Goal: Understand process/instructions: Learn how to perform a task or action

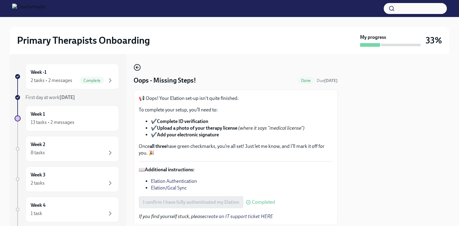
click at [137, 69] on icon "button" at bounding box center [136, 67] width 7 height 7
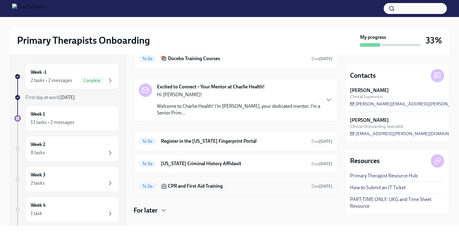
scroll to position [111, 0]
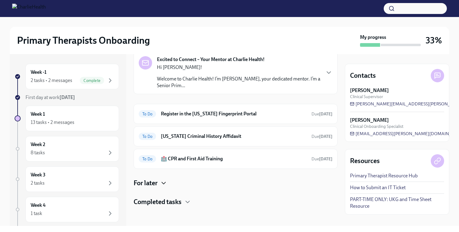
click at [163, 182] on icon "button" at bounding box center [164, 183] width 4 height 2
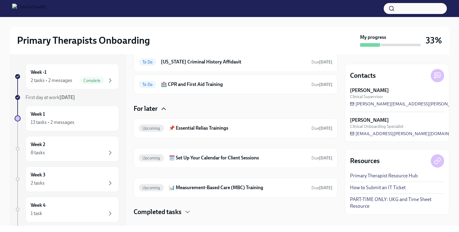
scroll to position [195, 0]
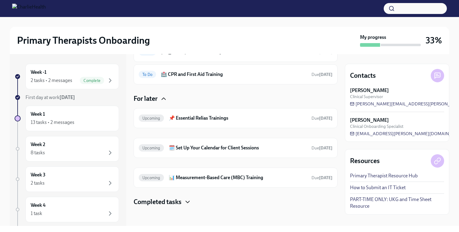
click at [188, 202] on icon "button" at bounding box center [188, 202] width 4 height 2
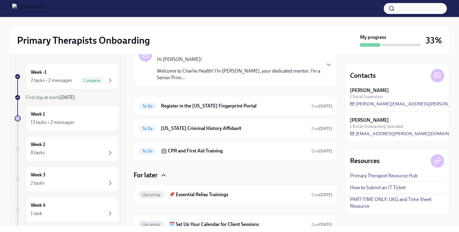
scroll to position [115, 0]
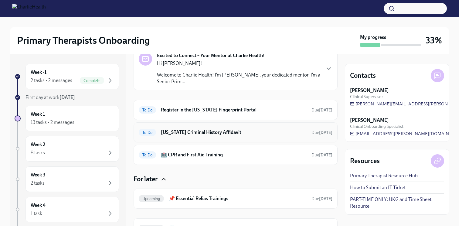
click at [185, 133] on h6 "[US_STATE] Criminal History Affidavit" at bounding box center [234, 132] width 146 height 7
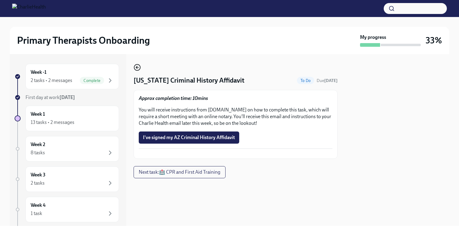
click at [138, 69] on icon "button" at bounding box center [136, 67] width 7 height 7
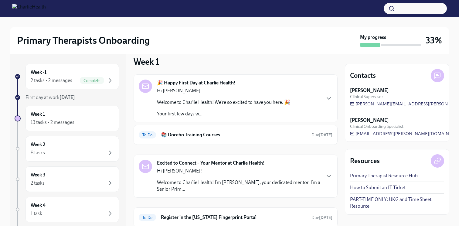
scroll to position [70, 0]
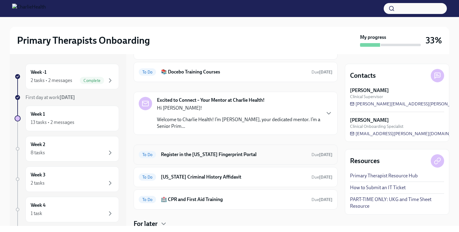
click at [166, 154] on h6 "Register in the [US_STATE] Fingerprint Portal" at bounding box center [234, 154] width 146 height 7
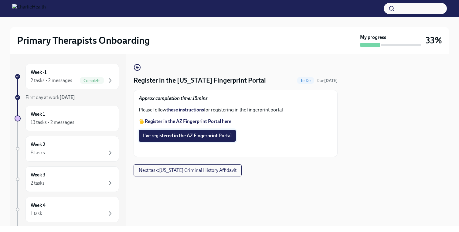
click at [183, 140] on button "I've registered in the AZ Fingerprint Portal" at bounding box center [187, 136] width 97 height 12
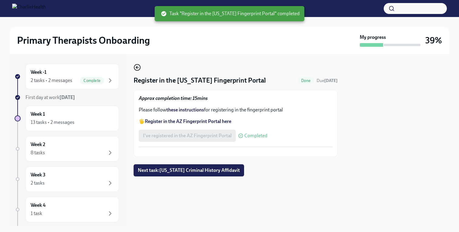
click at [139, 68] on icon "button" at bounding box center [136, 67] width 7 height 7
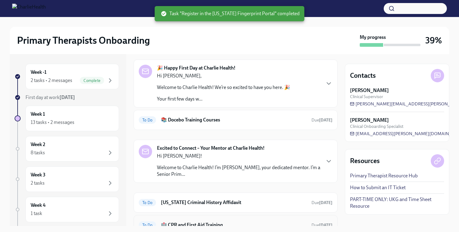
scroll to position [89, 0]
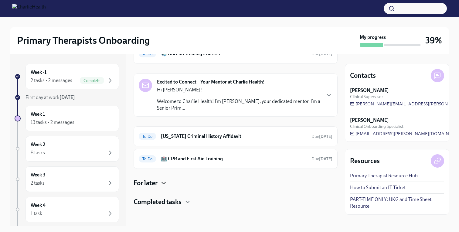
click at [165, 183] on icon "button" at bounding box center [164, 183] width 4 height 2
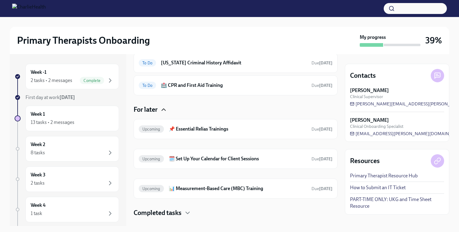
scroll to position [173, 0]
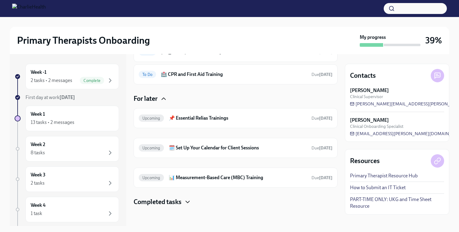
click at [190, 203] on icon "button" at bounding box center [187, 201] width 7 height 7
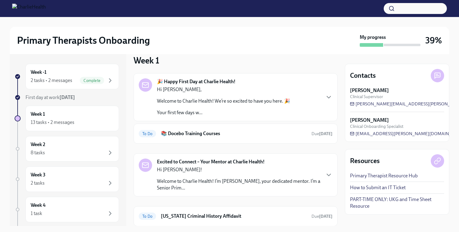
scroll to position [0, 0]
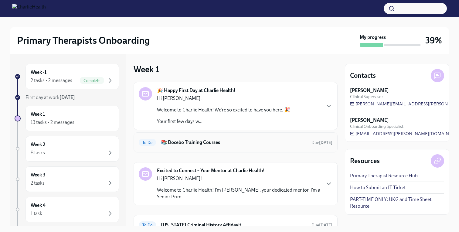
click at [197, 142] on h6 "📚 Docebo Training Courses" at bounding box center [234, 142] width 146 height 7
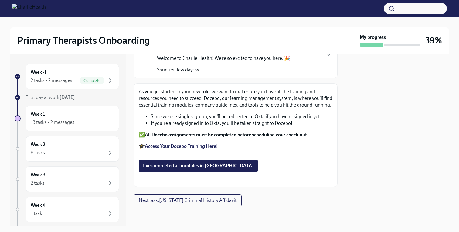
scroll to position [81, 0]
click at [201, 143] on strong "Access Your Docebo Training Here!" at bounding box center [181, 146] width 73 height 6
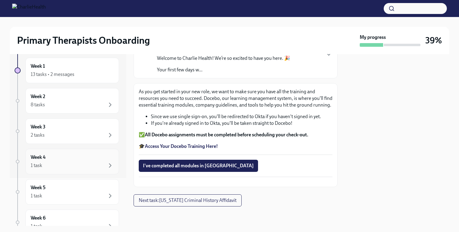
scroll to position [0, 0]
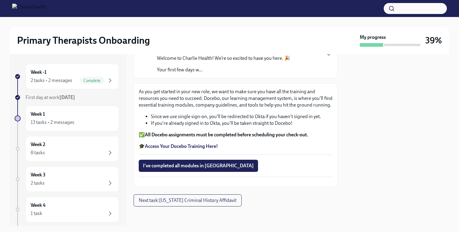
click at [197, 143] on strong "Access Your Docebo Training Here!" at bounding box center [181, 146] width 73 height 6
click at [200, 143] on strong "Access Your Docebo Training Here!" at bounding box center [181, 146] width 73 height 6
